Goal: Transaction & Acquisition: Purchase product/service

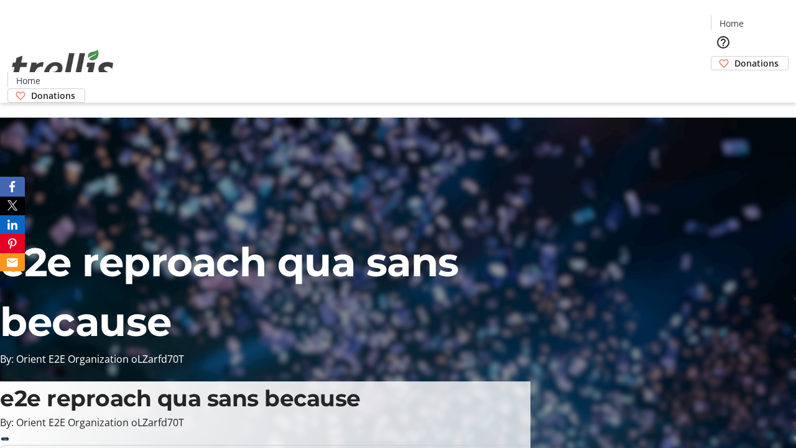
click at [734, 57] on span "Donations" at bounding box center [756, 63] width 44 height 13
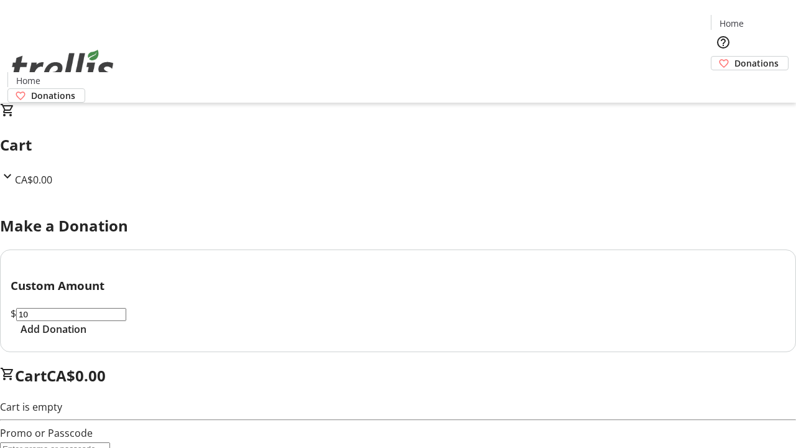
click at [86, 336] on span "Add Donation" at bounding box center [54, 328] width 66 height 15
